Goal: Transaction & Acquisition: Purchase product/service

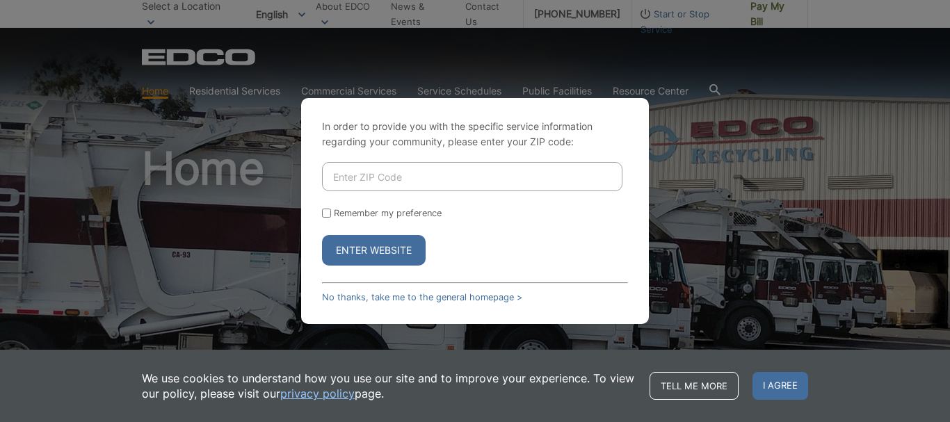
click at [364, 177] on input "Enter ZIP Code" at bounding box center [472, 176] width 300 height 29
type input "92115"
click at [353, 256] on button "Enter Website" at bounding box center [374, 250] width 104 height 31
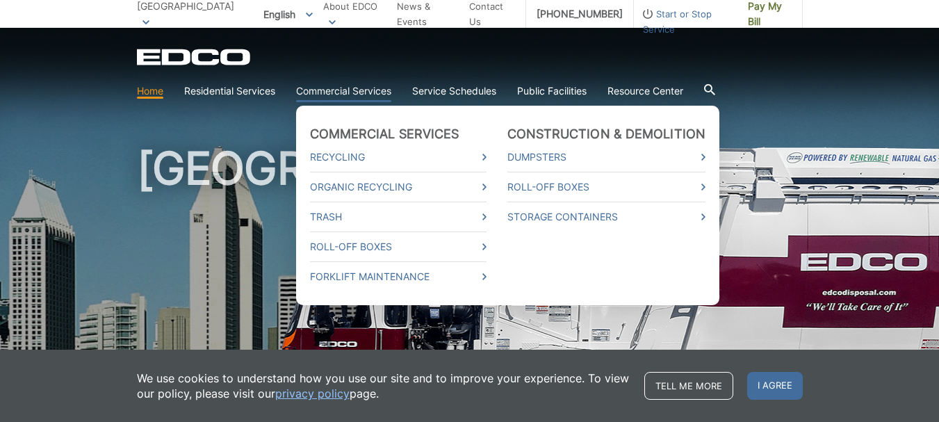
click at [344, 90] on link "Commercial Services" at bounding box center [343, 90] width 95 height 15
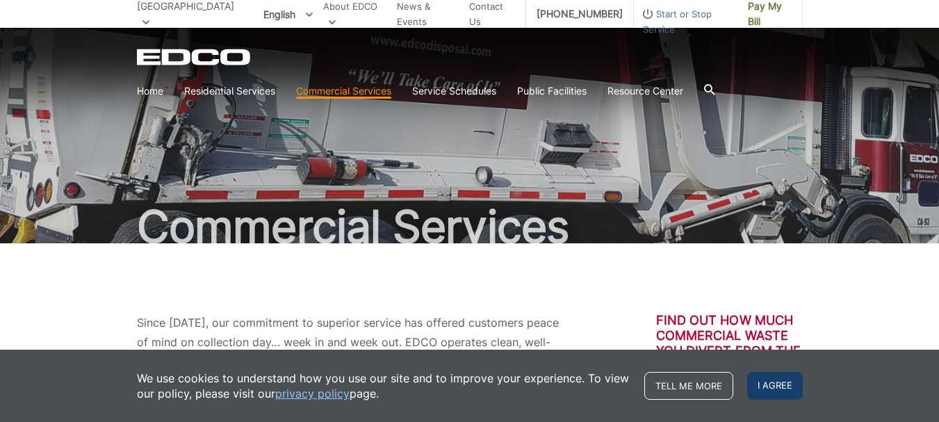
click at [798, 390] on span "I agree" at bounding box center [775, 386] width 56 height 28
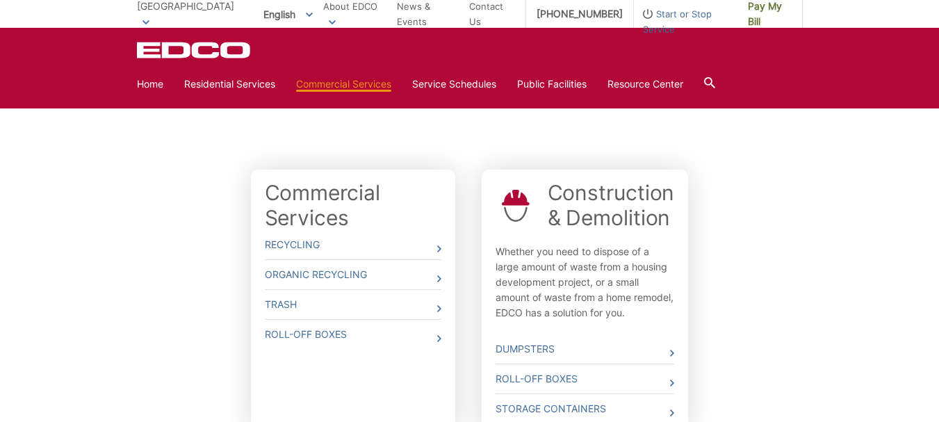
scroll to position [351, 0]
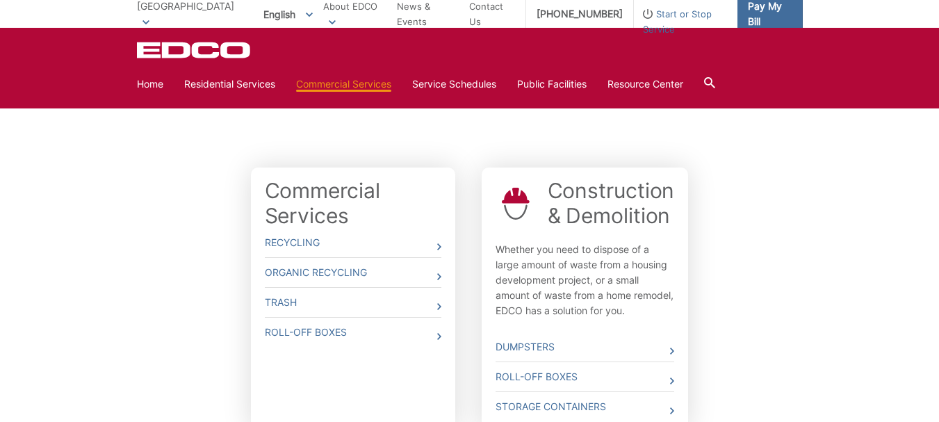
click at [766, 10] on span "Pay My Bill" at bounding box center [770, 14] width 44 height 31
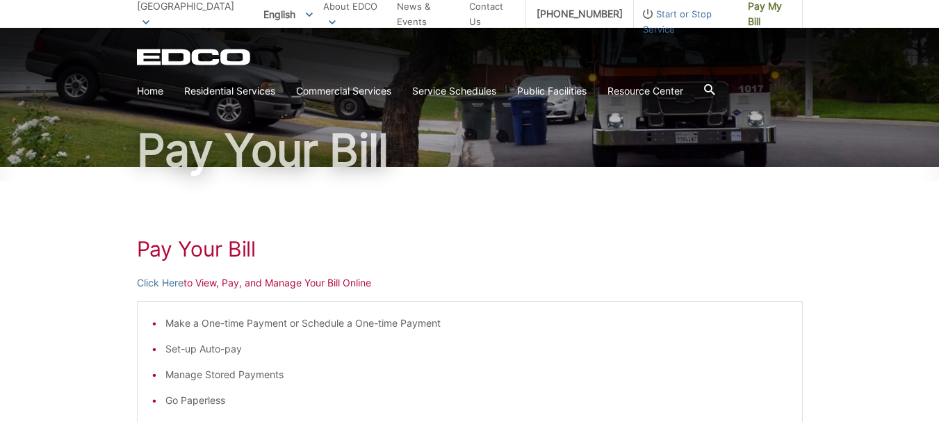
scroll to position [74, 0]
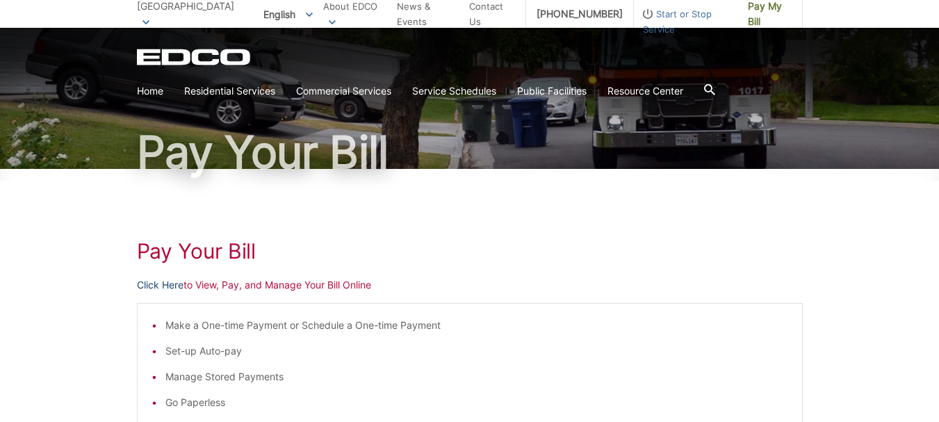
click at [167, 284] on link "Click Here" at bounding box center [160, 284] width 47 height 15
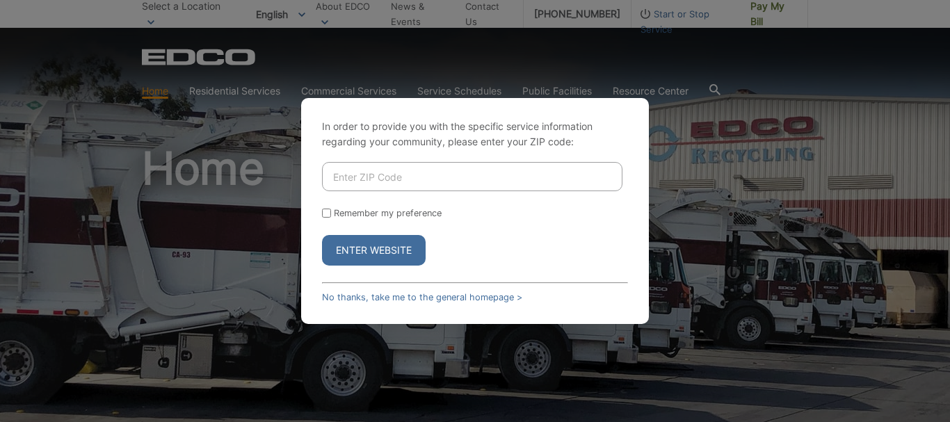
click at [394, 179] on input "Enter ZIP Code" at bounding box center [472, 176] width 300 height 29
type input "92115"
click at [330, 213] on input "Remember my preference" at bounding box center [326, 213] width 9 height 9
checkbox input "true"
click at [364, 251] on button "Enter Website" at bounding box center [374, 250] width 104 height 31
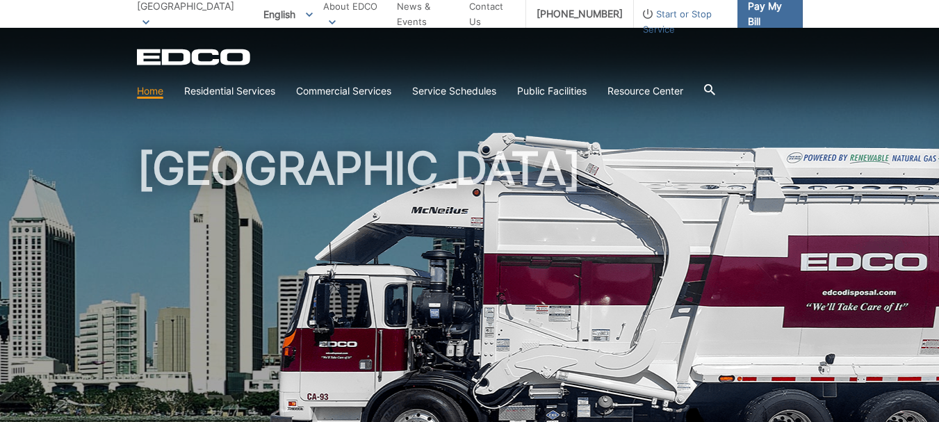
click at [753, 8] on span "Pay My Bill" at bounding box center [770, 14] width 44 height 31
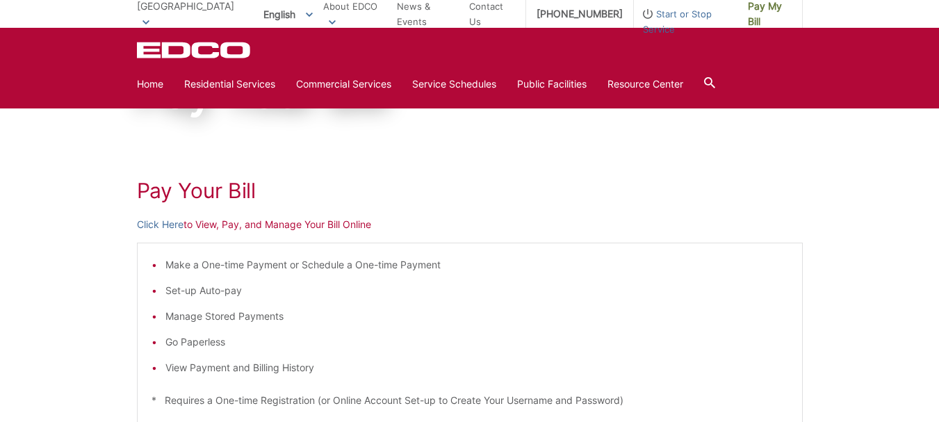
scroll to position [132, 0]
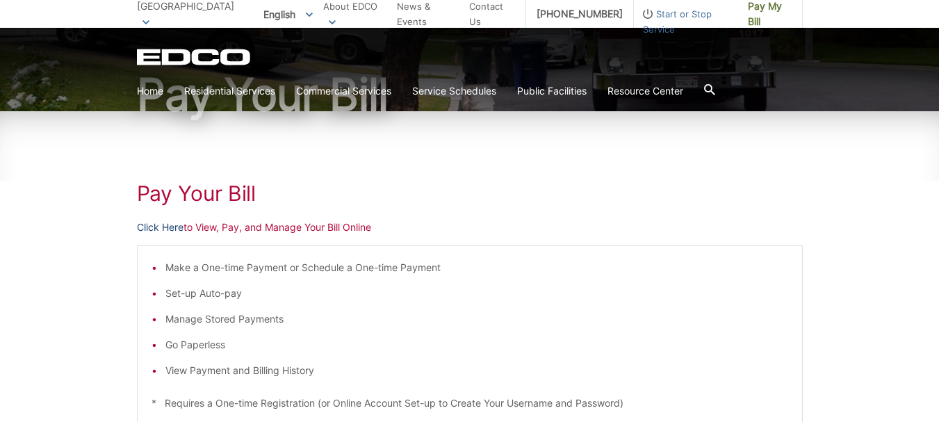
click at [167, 223] on link "Click Here" at bounding box center [160, 227] width 47 height 15
